Goal: Communication & Community: Answer question/provide support

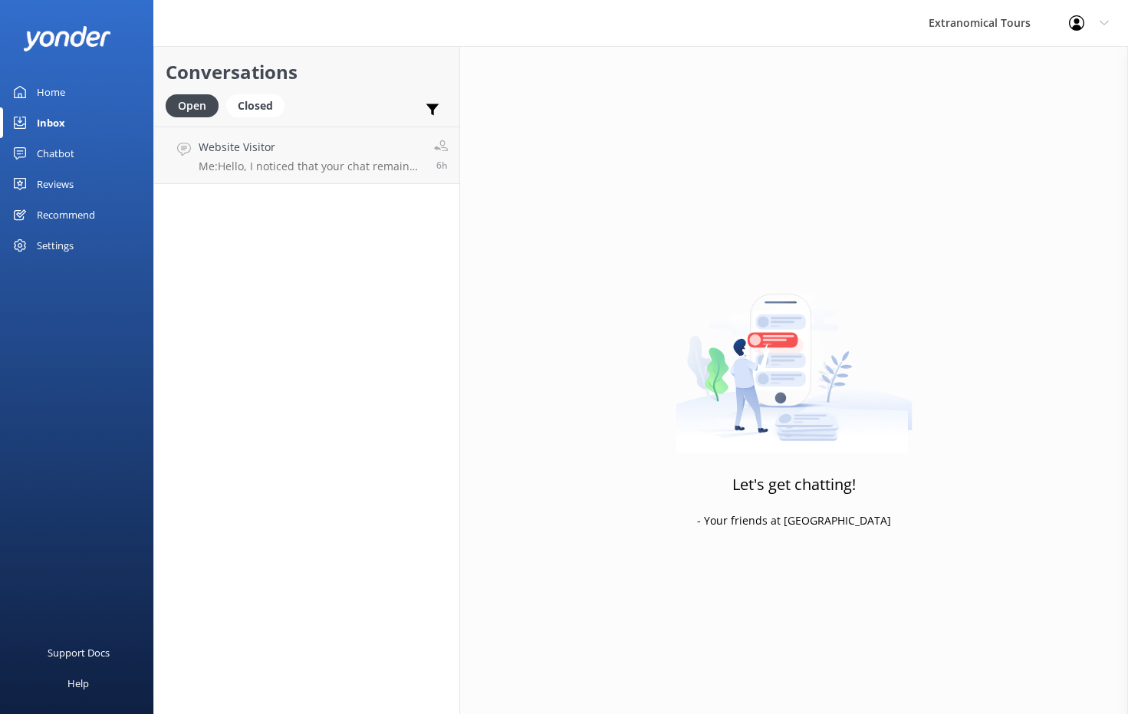
click at [315, 192] on div "Conversations Open Closed Important Assigned to me Unassigned Website Visitor M…" at bounding box center [306, 380] width 307 height 668
drag, startPoint x: 320, startPoint y: 167, endPoint x: 342, endPoint y: 133, distance: 40.4
click at [320, 167] on p "Me: Hello, I noticed that your chat remains open, but inactive. I will close th…" at bounding box center [311, 166] width 224 height 14
